Goal: Task Accomplishment & Management: Manage account settings

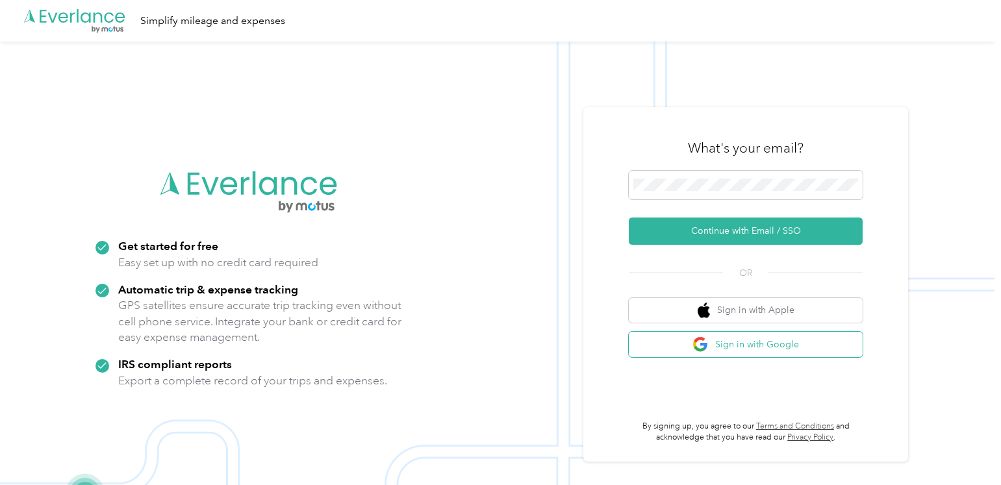
click at [755, 349] on button "Sign in with Google" at bounding box center [746, 344] width 234 height 25
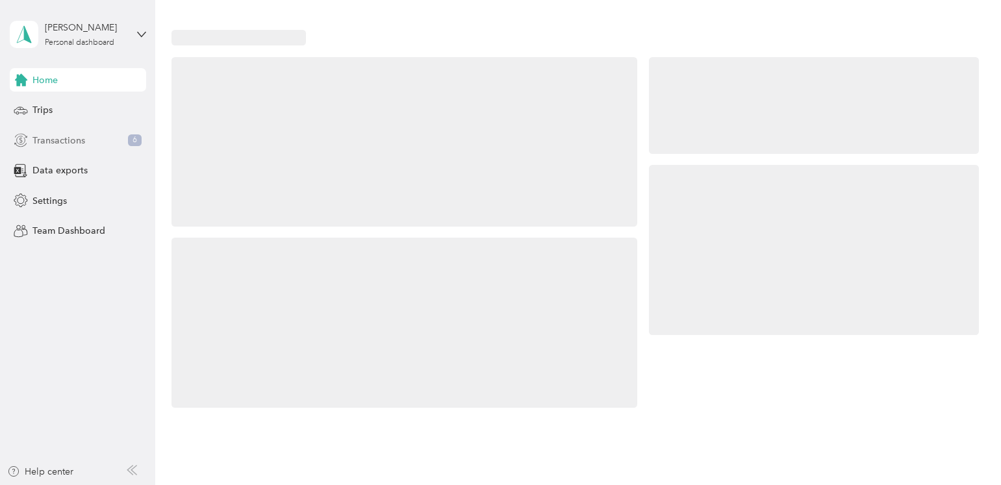
click at [71, 144] on span "Transactions" at bounding box center [58, 141] width 53 height 14
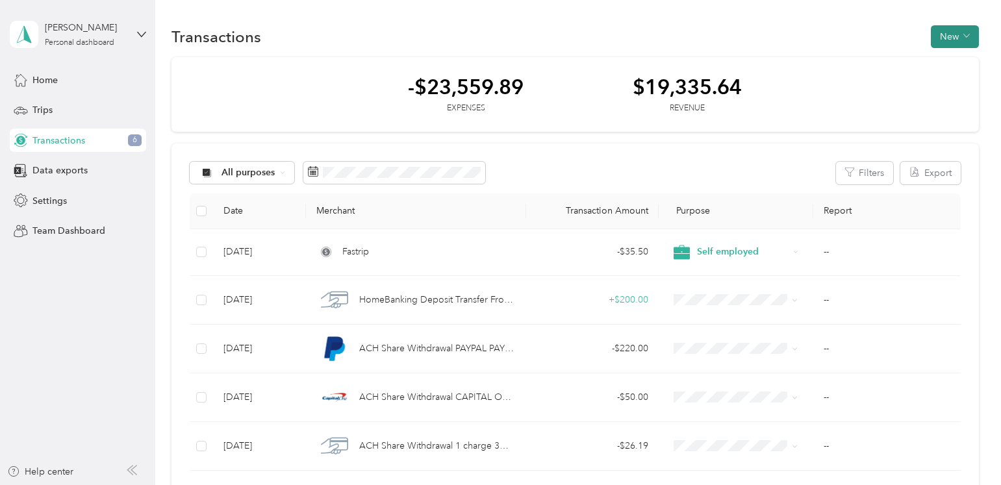
click at [946, 40] on button "New" at bounding box center [955, 36] width 48 height 23
click at [950, 64] on span "Expense" at bounding box center [947, 62] width 35 height 14
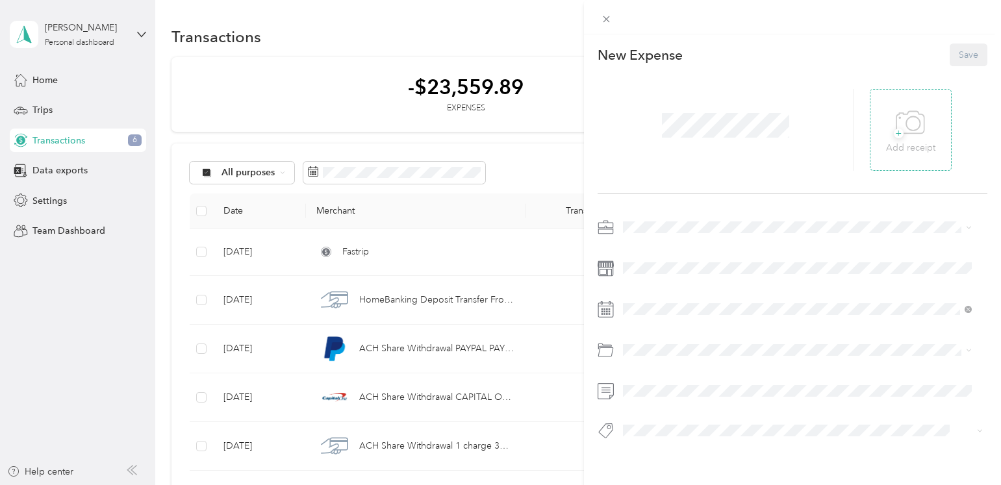
click at [898, 130] on icon at bounding box center [910, 123] width 29 height 36
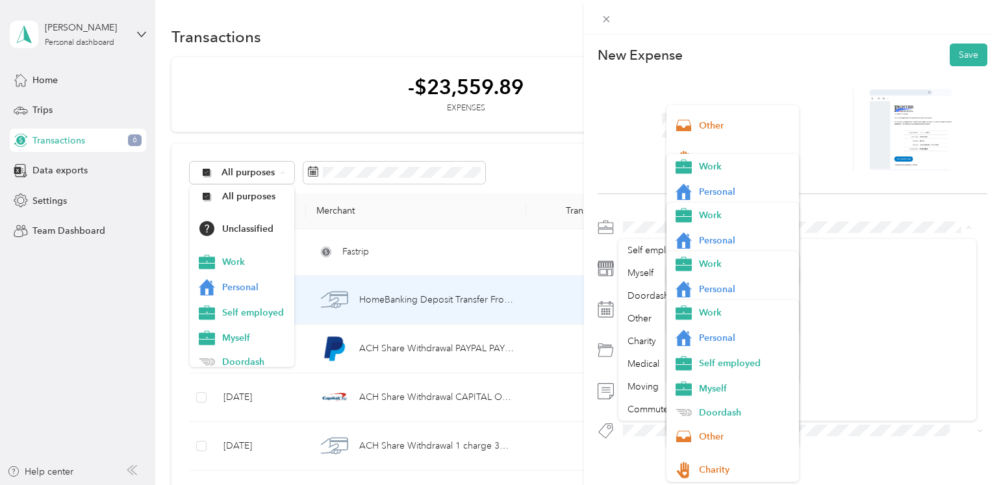
scroll to position [134, 0]
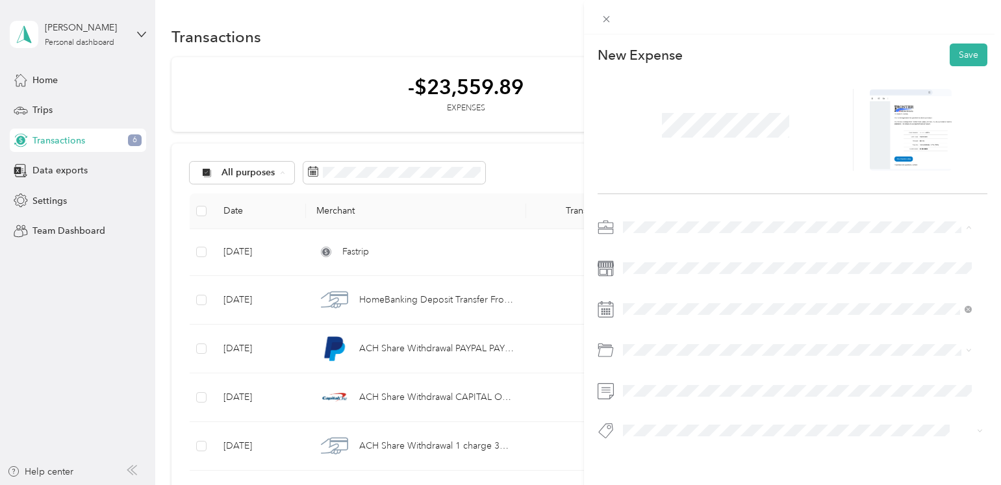
click at [60, 364] on div "This expense cannot be edited because it is either under review, approved, or p…" at bounding box center [500, 242] width 1001 height 485
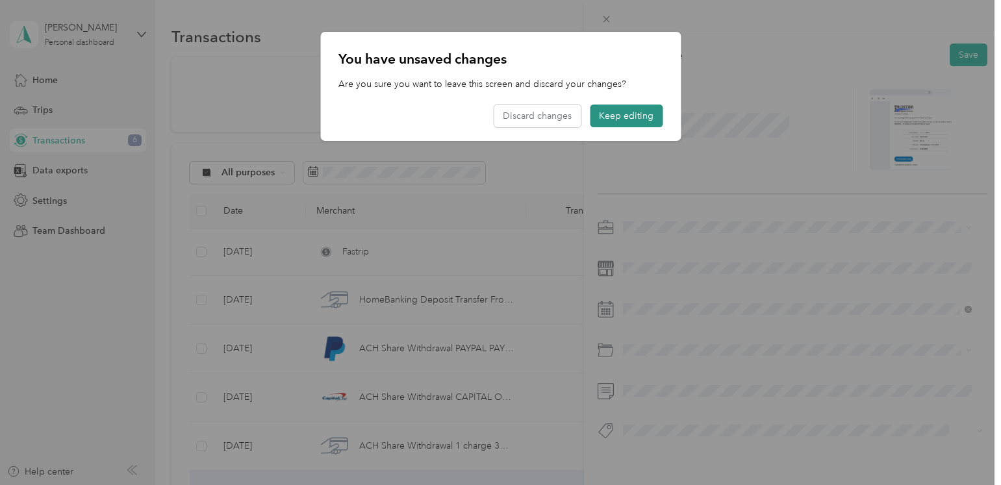
click at [624, 116] on button "Keep editing" at bounding box center [626, 116] width 73 height 23
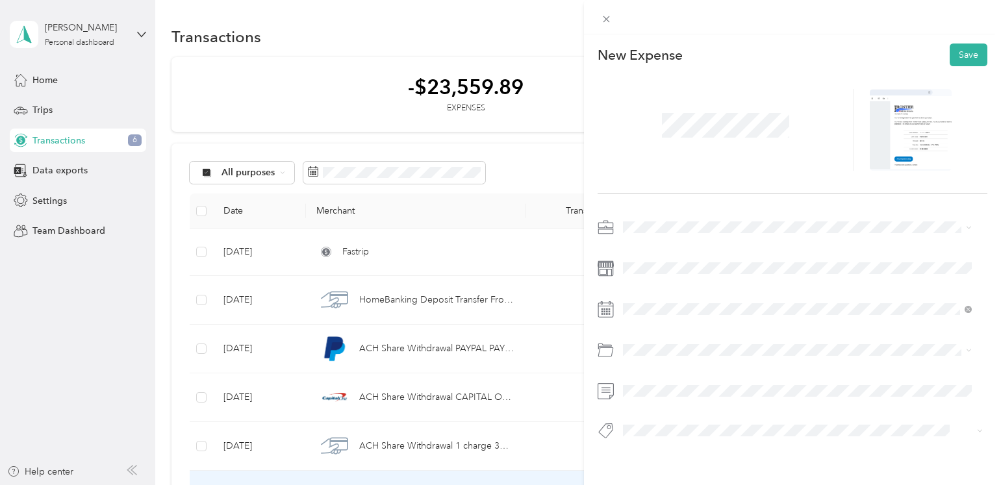
click at [668, 301] on li "Self employed" at bounding box center [797, 294] width 358 height 23
click at [959, 56] on button "Save" at bounding box center [969, 55] width 38 height 23
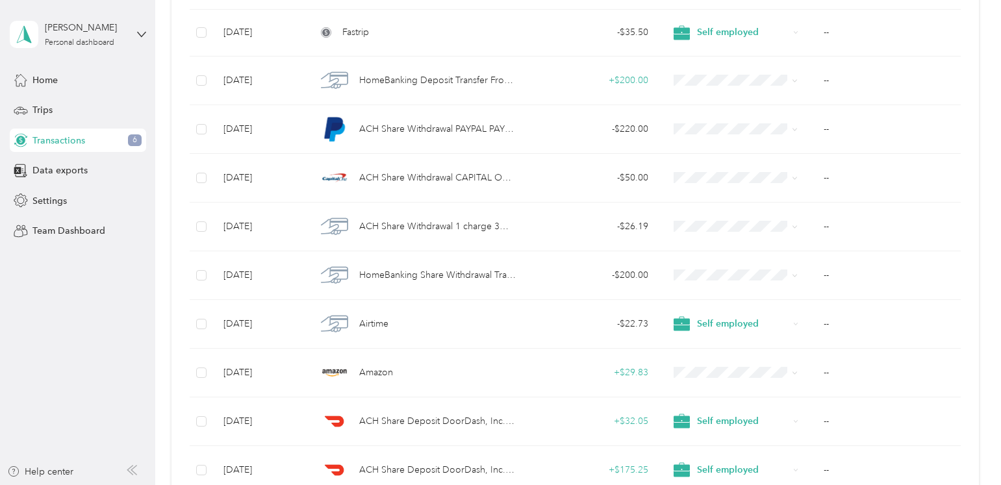
scroll to position [268, 0]
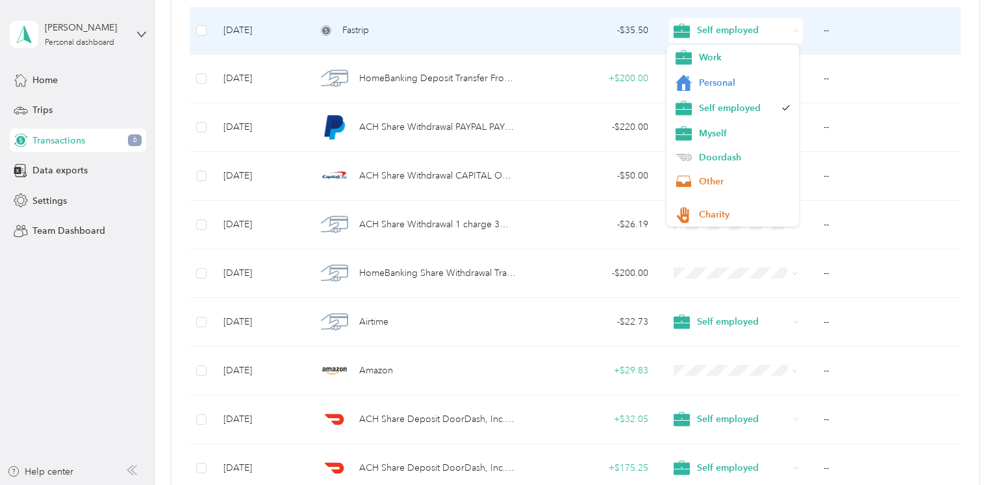
click at [731, 32] on span "Self employed" at bounding box center [743, 30] width 92 height 14
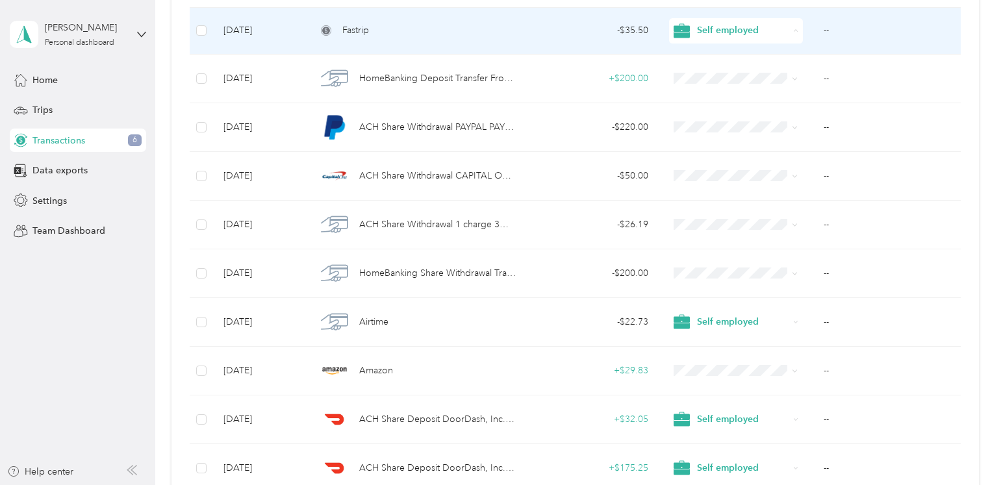
click at [727, 112] on span "Self employed" at bounding box center [726, 108] width 101 height 16
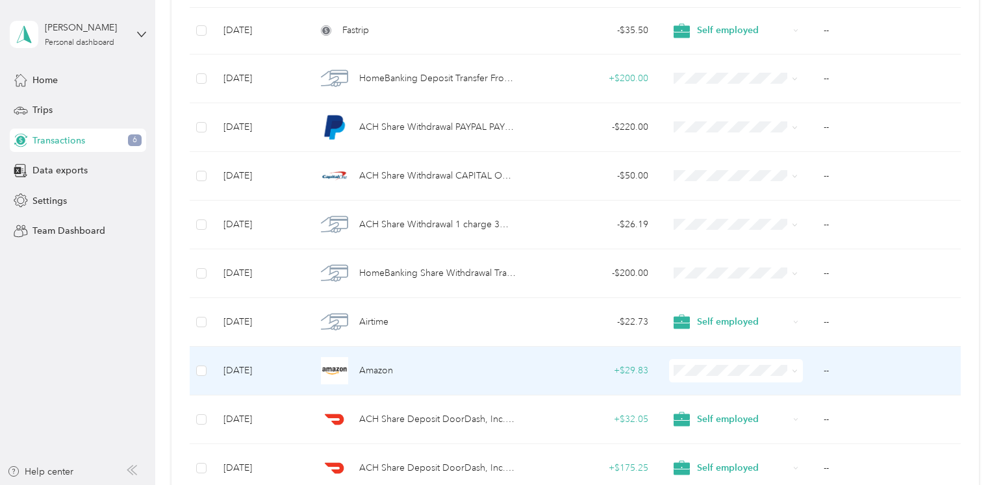
click at [726, 234] on span "Self employed" at bounding box center [745, 234] width 92 height 14
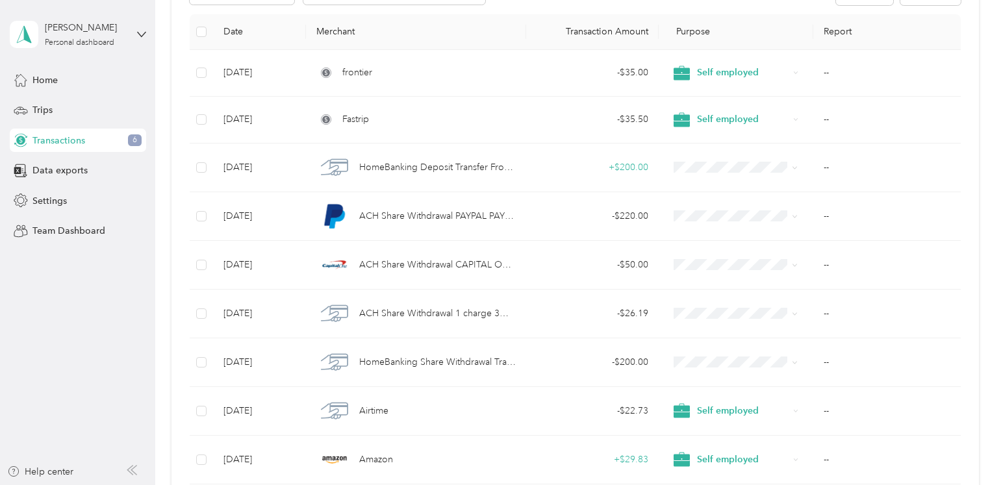
scroll to position [0, 0]
